Goal: Information Seeking & Learning: Check status

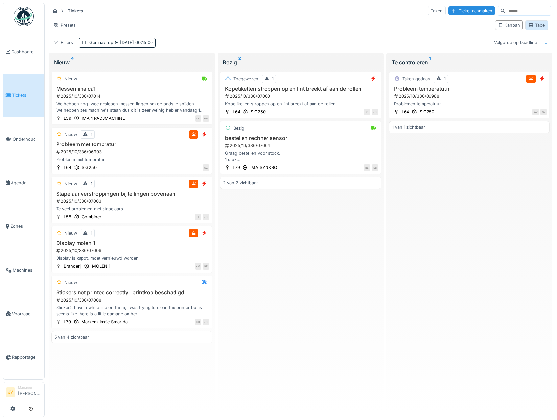
click at [534, 28] on div "Tabel" at bounding box center [537, 25] width 17 height 6
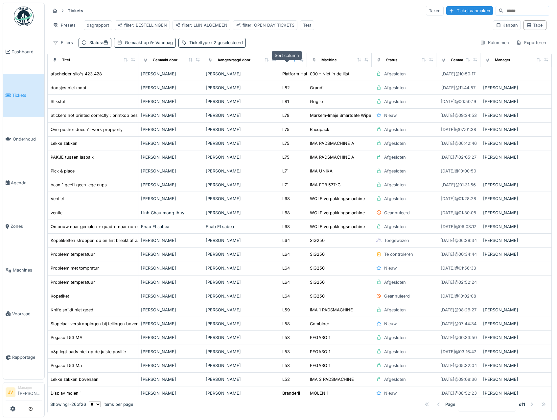
click at [292, 61] on icon at bounding box center [294, 60] width 5 height 4
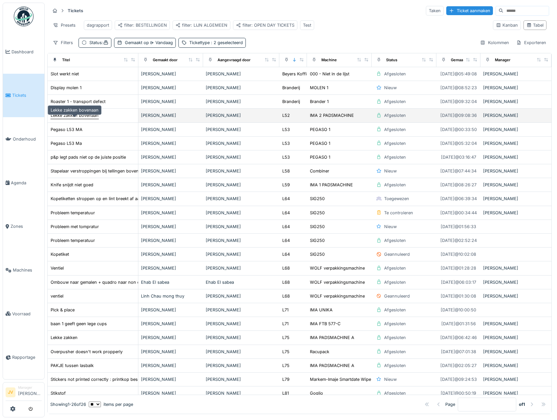
click at [79, 118] on div "Lekke zakken bovenaan" at bounding box center [75, 115] width 48 height 6
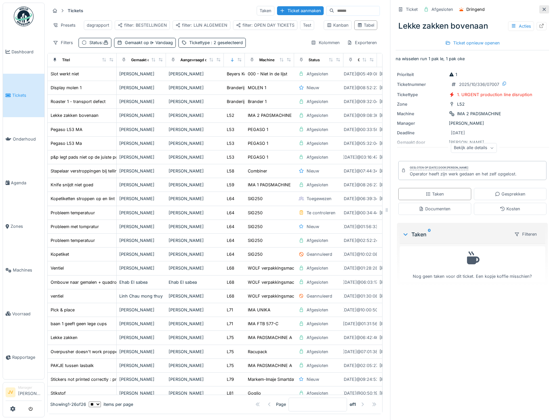
click at [542, 10] on icon at bounding box center [544, 9] width 5 height 4
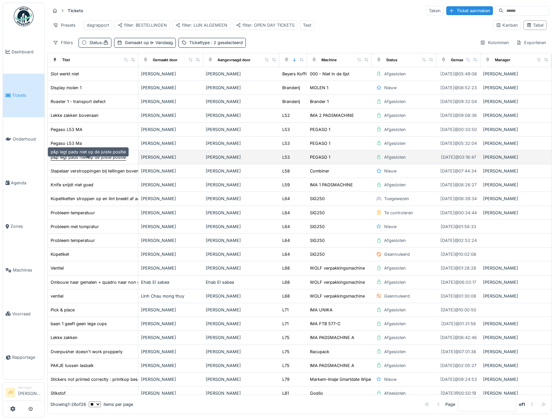
click at [113, 160] on div "p&p legt pads niet op de juiste positie" at bounding box center [88, 157] width 75 height 6
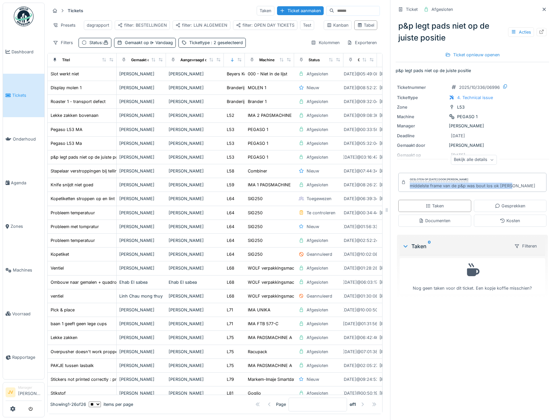
drag, startPoint x: 406, startPoint y: 190, endPoint x: 516, endPoint y: 188, distance: 110.2
click at [516, 188] on div "Gesloten op [DATE] door [PERSON_NAME] middelste frame van de p&p was bout los o…" at bounding box center [473, 182] width 148 height 19
click at [542, 10] on icon at bounding box center [544, 9] width 5 height 4
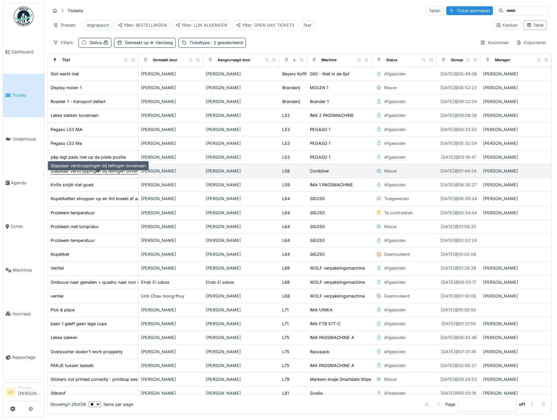
click at [108, 174] on div "Stapelaar verstroppingen bij tellingen bovenaan" at bounding box center [98, 171] width 95 height 6
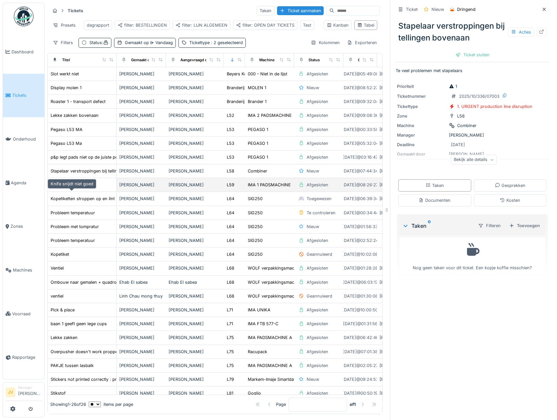
click at [89, 188] on div "Knife snijdt niet goed" at bounding box center [72, 185] width 43 height 6
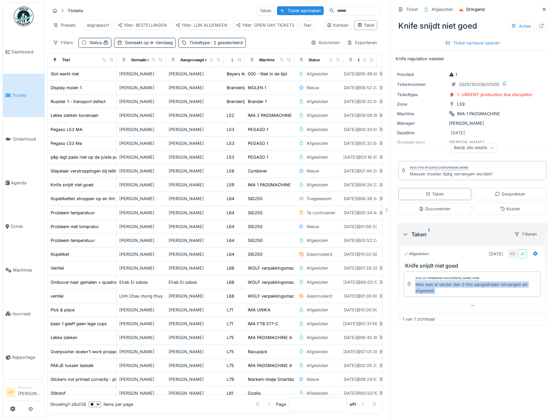
drag, startPoint x: 411, startPoint y: 286, endPoint x: 442, endPoint y: 294, distance: 31.7
click at [442, 294] on div "Mes was al verder dan 5 Nm aangedraaid vervangen en afgesteld." at bounding box center [477, 287] width 123 height 12
copy div "Mes was al verder dan 5 Nm aangedraaid vervangen en afgesteld."
click at [543, 10] on icon at bounding box center [544, 9] width 3 height 3
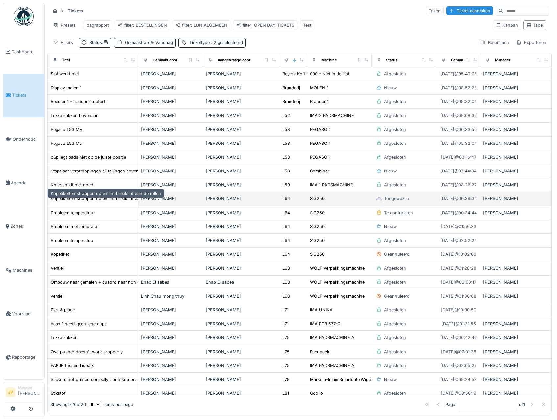
click at [85, 201] on div "Kopetiketten stroppen op en lint breekt af aan de rollen" at bounding box center [106, 198] width 110 height 6
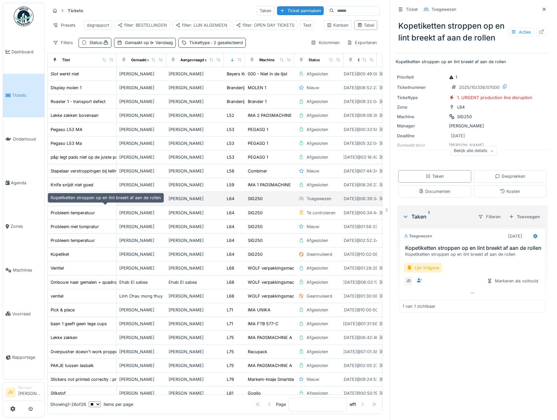
click at [85, 202] on div "Kopetiketten stroppen op en lint breekt af aan de rollen" at bounding box center [106, 198] width 110 height 6
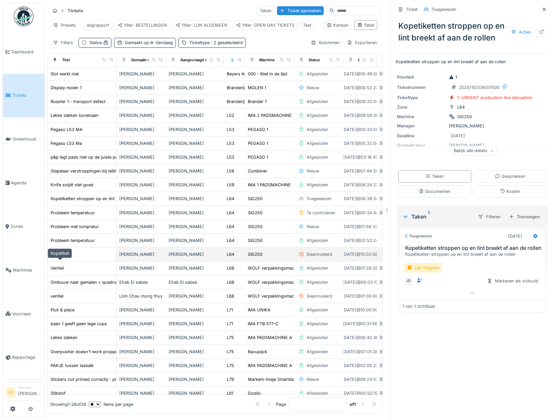
click at [64, 257] on div "Kopetiket" at bounding box center [60, 254] width 18 height 6
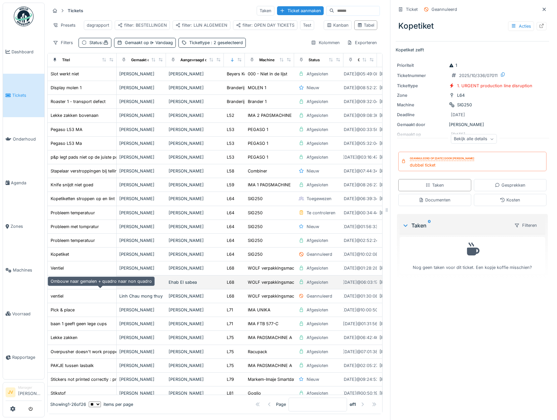
click at [62, 285] on div "Ombouw naar gemalen + quadro naar non quadro" at bounding box center [101, 282] width 101 height 6
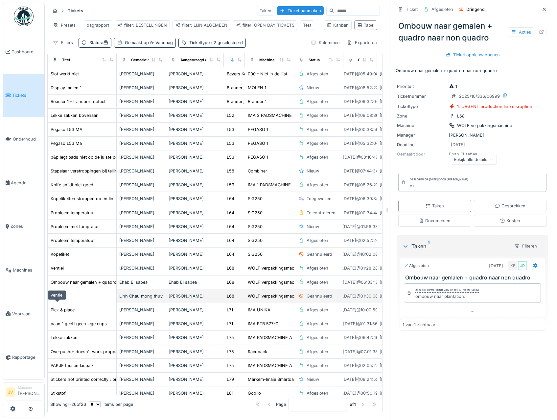
click at [60, 299] on div "ventiel" at bounding box center [57, 296] width 13 height 6
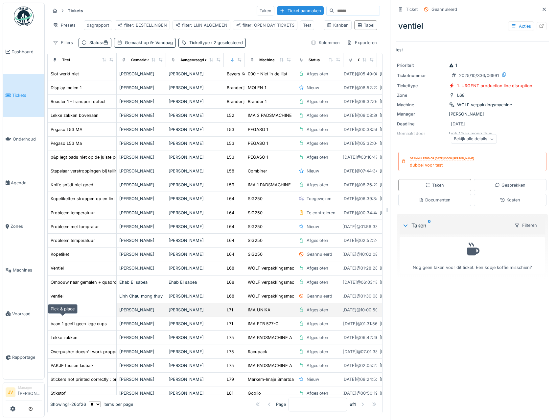
click at [63, 313] on div "Pick & place" at bounding box center [63, 309] width 24 height 6
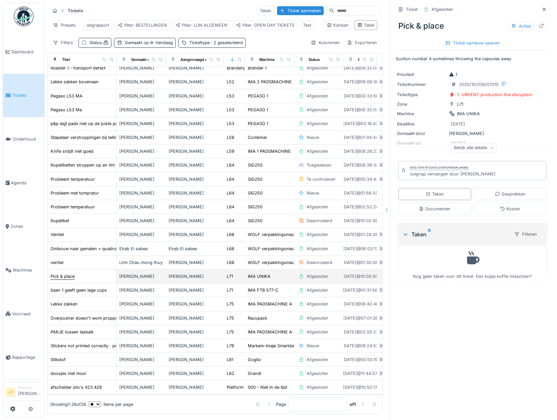
scroll to position [57, 0]
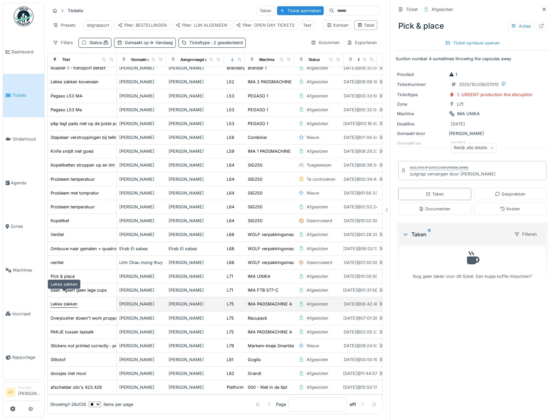
click at [71, 301] on div "Lekke zakken" at bounding box center [64, 304] width 27 height 6
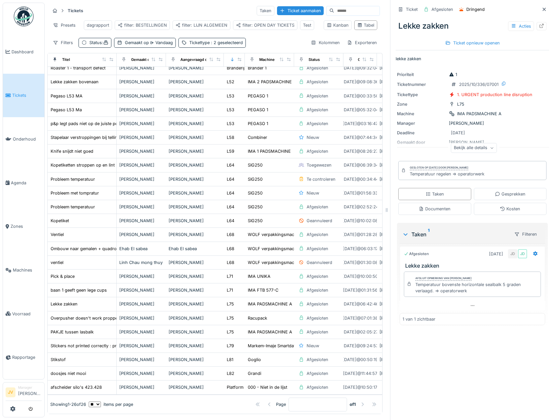
drag, startPoint x: 535, startPoint y: 8, endPoint x: 527, endPoint y: 18, distance: 13.2
click at [542, 8] on icon at bounding box center [544, 9] width 5 height 4
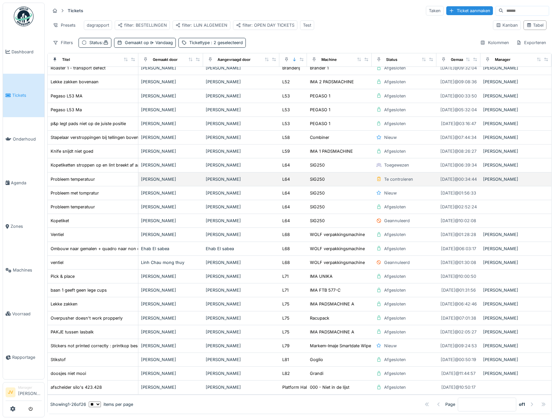
scroll to position [48, 0]
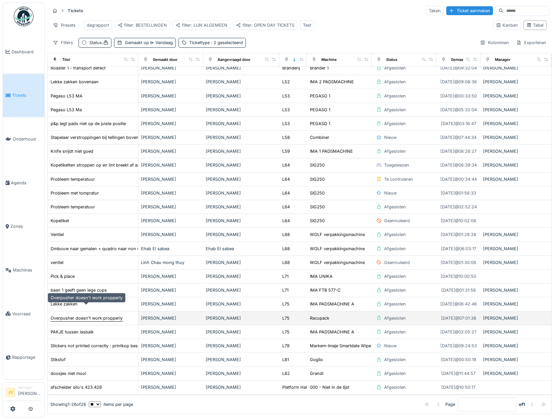
click at [63, 315] on div "Overpusher doesn't work propperly" at bounding box center [87, 318] width 72 height 6
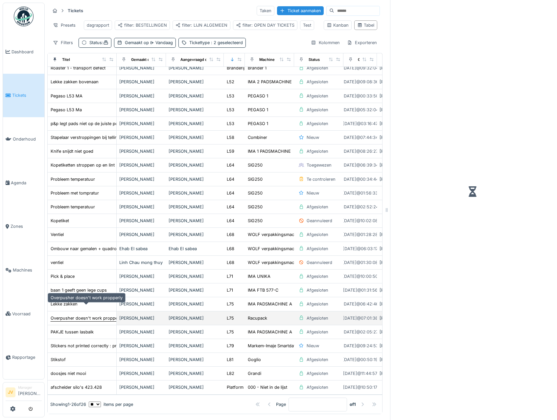
scroll to position [57, 0]
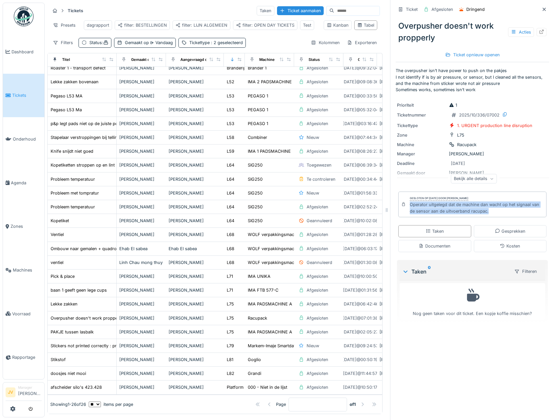
drag, startPoint x: 404, startPoint y: 206, endPoint x: 493, endPoint y: 215, distance: 89.2
click at [493, 215] on div "Gesloten op [DATE] door [PERSON_NAME] Operator uitgelegd dat de machine dan wac…" at bounding box center [473, 204] width 148 height 26
copy div "Operator uitgelegd dat de machine dan wacht op het signaal van de sensor aan de…"
click at [542, 12] on div at bounding box center [544, 9] width 5 height 6
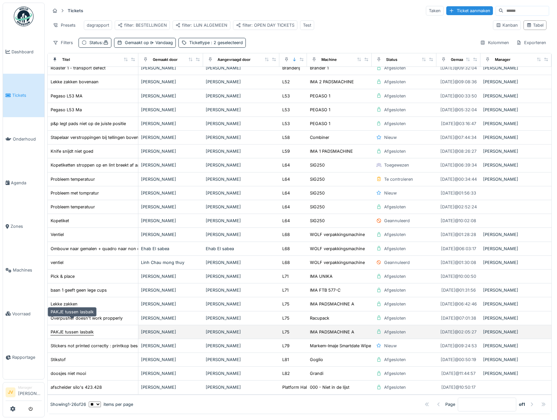
click at [81, 328] on div "PAKJE tussen lasbalk" at bounding box center [72, 331] width 43 height 6
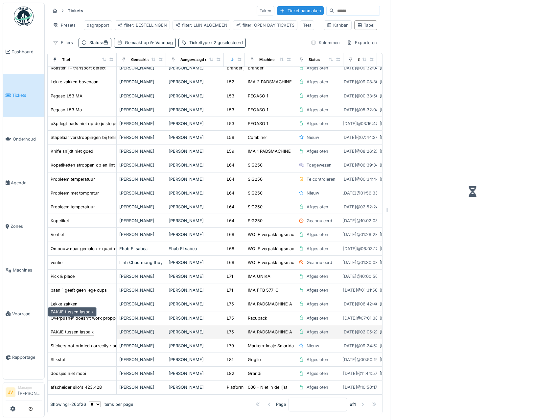
scroll to position [57, 0]
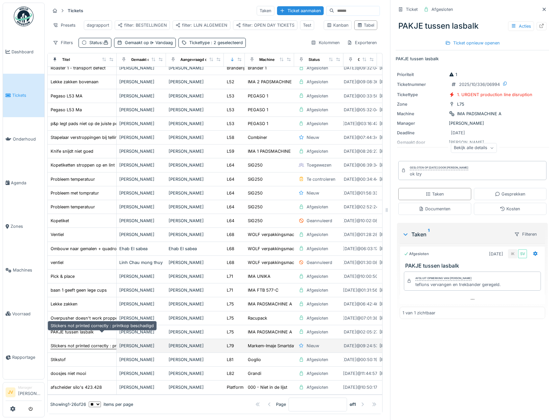
click at [81, 342] on div "Stickers not printed correctly : printkop beschadigd" at bounding box center [102, 345] width 103 height 6
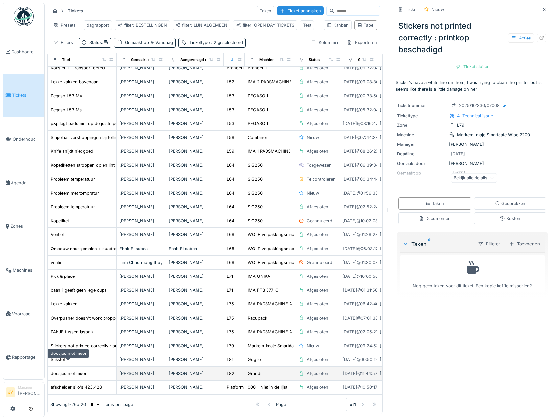
click at [65, 370] on div "doosjes niet mooi" at bounding box center [69, 373] width 36 height 6
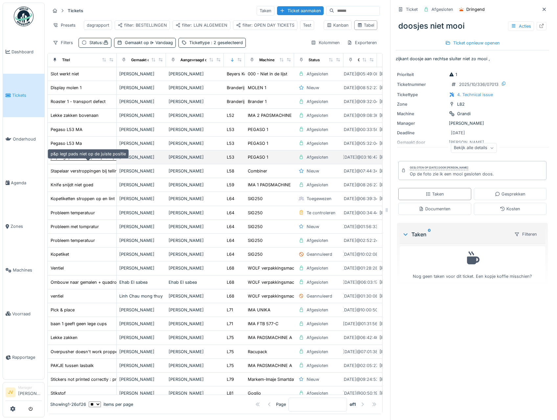
click at [64, 160] on div "p&p legt pads niet op de juiste positie" at bounding box center [88, 157] width 75 height 6
